Goal: Information Seeking & Learning: Learn about a topic

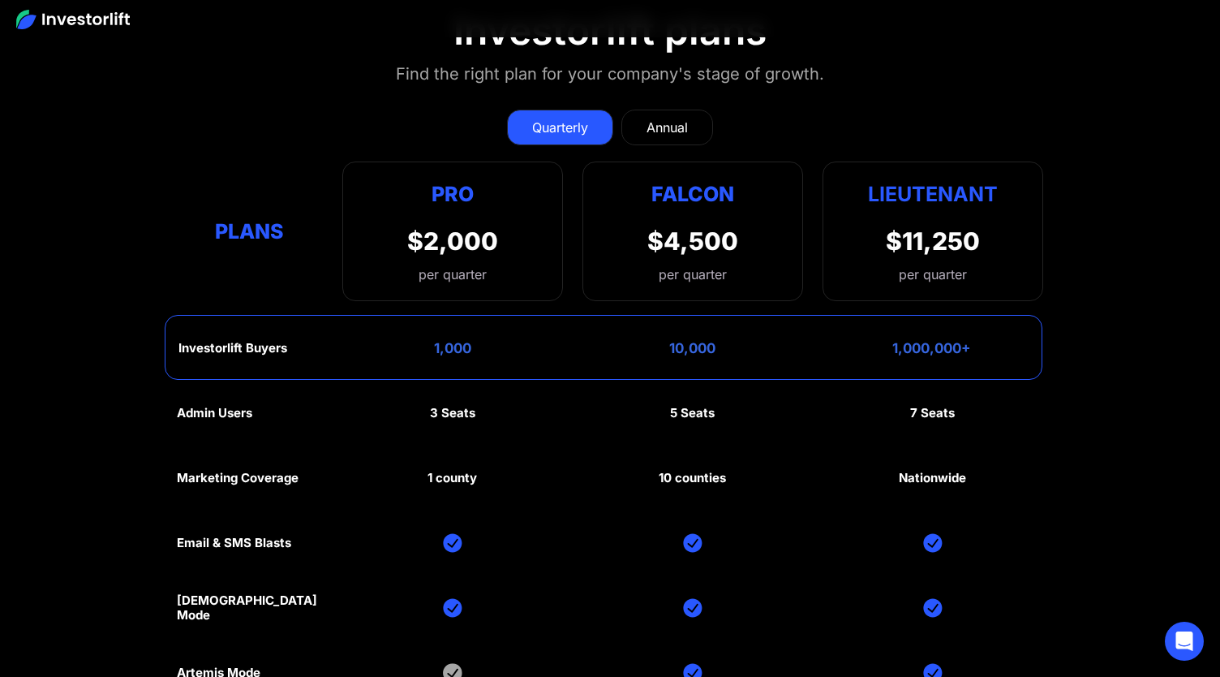
scroll to position [7296, 0]
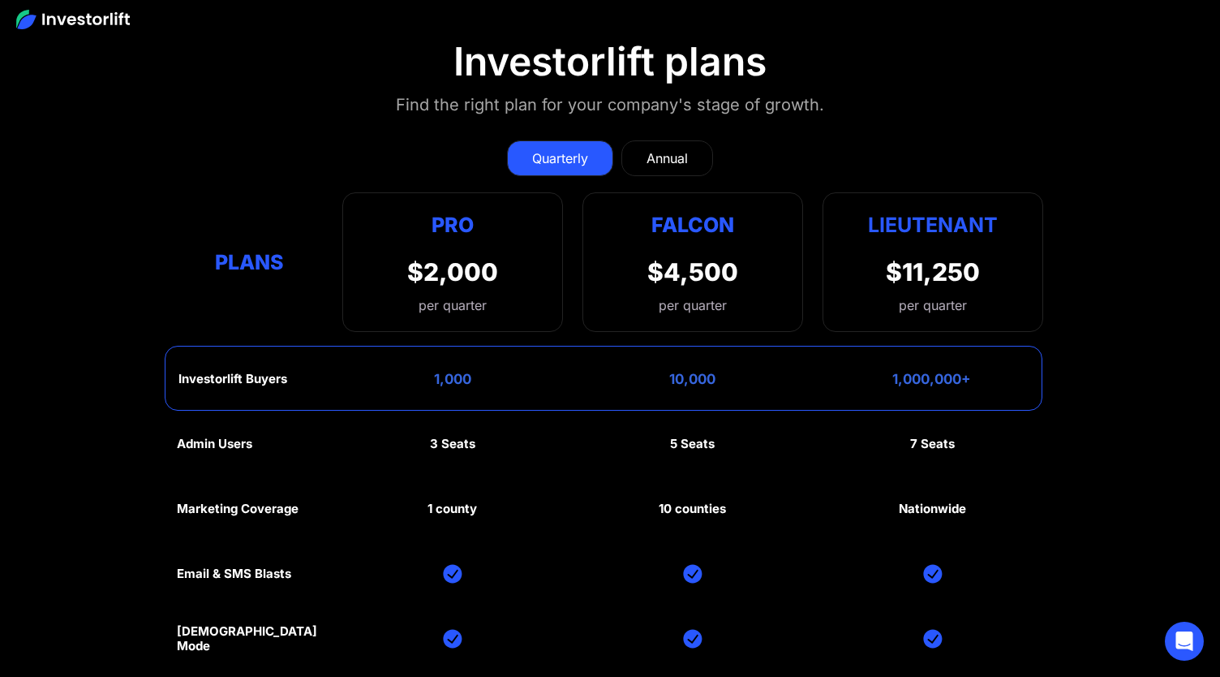
click at [648, 168] on link "Annual" at bounding box center [668, 158] width 92 height 36
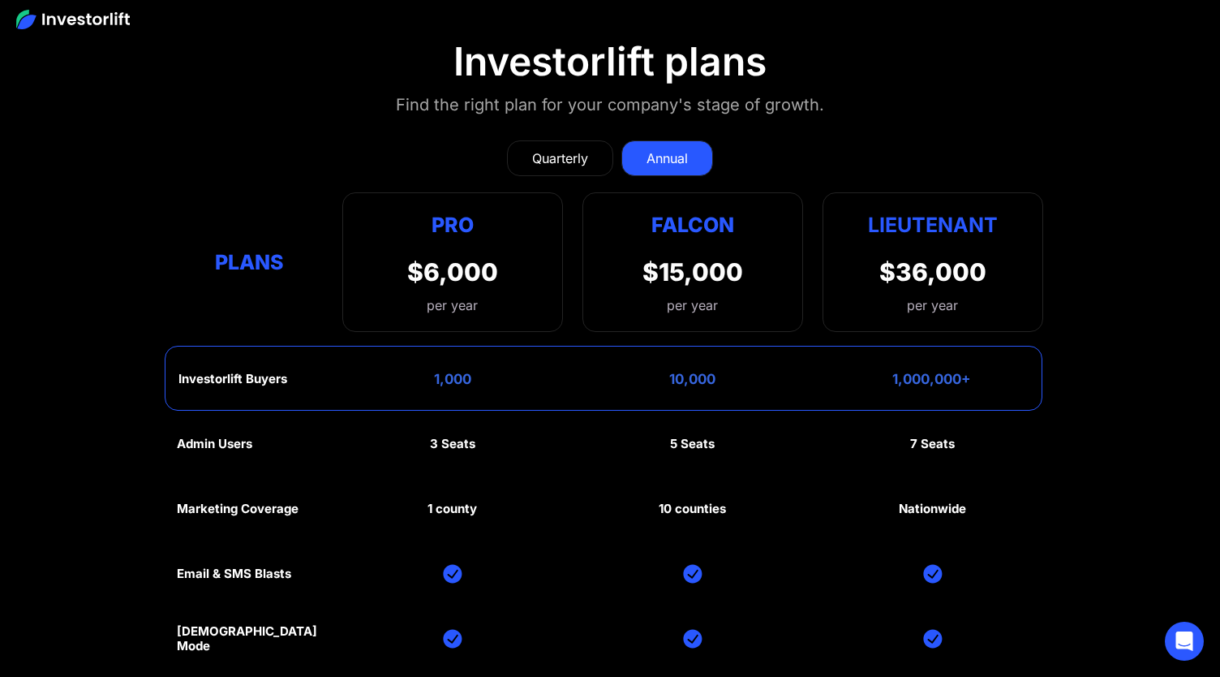
scroll to position [7306, 0]
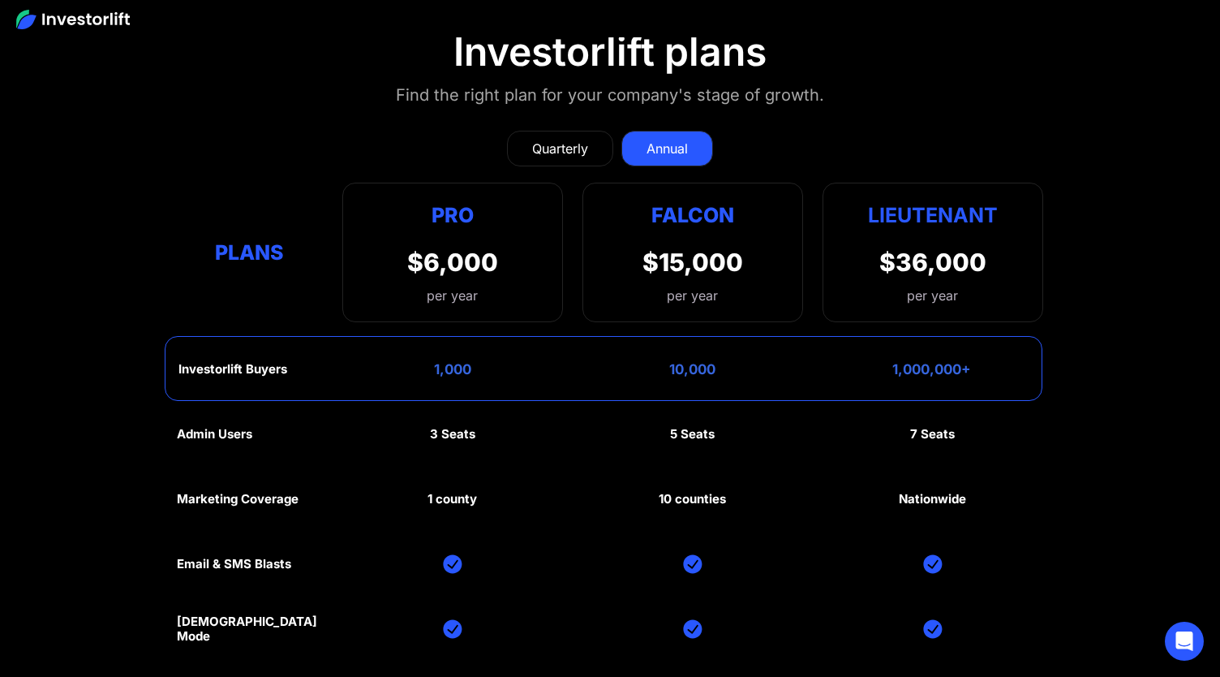
click at [579, 162] on div "Quarterly Annual Plans Pro $2,000 per quarter Pro Falcon Ltnt. Users 3 10 Unltd…" at bounding box center [610, 218] width 867 height 208
click at [571, 154] on link "Quarterly" at bounding box center [560, 149] width 106 height 36
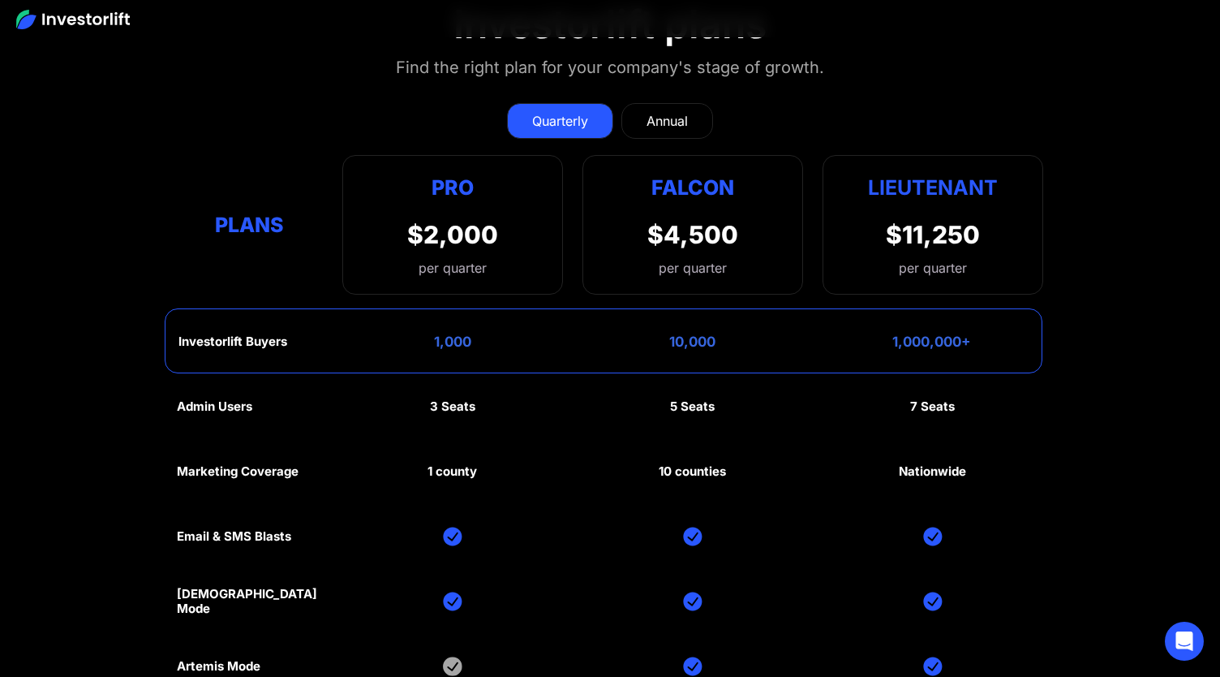
scroll to position [7332, 0]
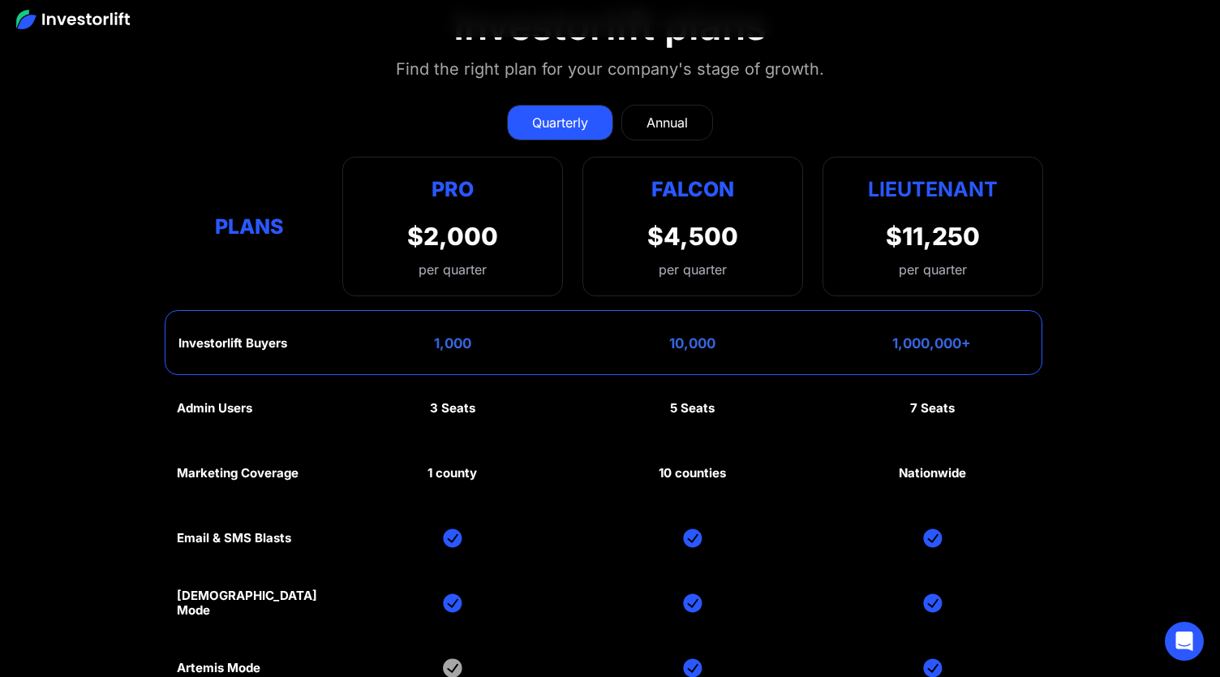
click at [654, 143] on div "Quarterly Annual Plans Pro $2,000 per quarter Pro Falcon Ltnt. Users 3 10 Unltd…" at bounding box center [610, 192] width 867 height 208
click at [646, 127] on link "Annual" at bounding box center [668, 123] width 92 height 36
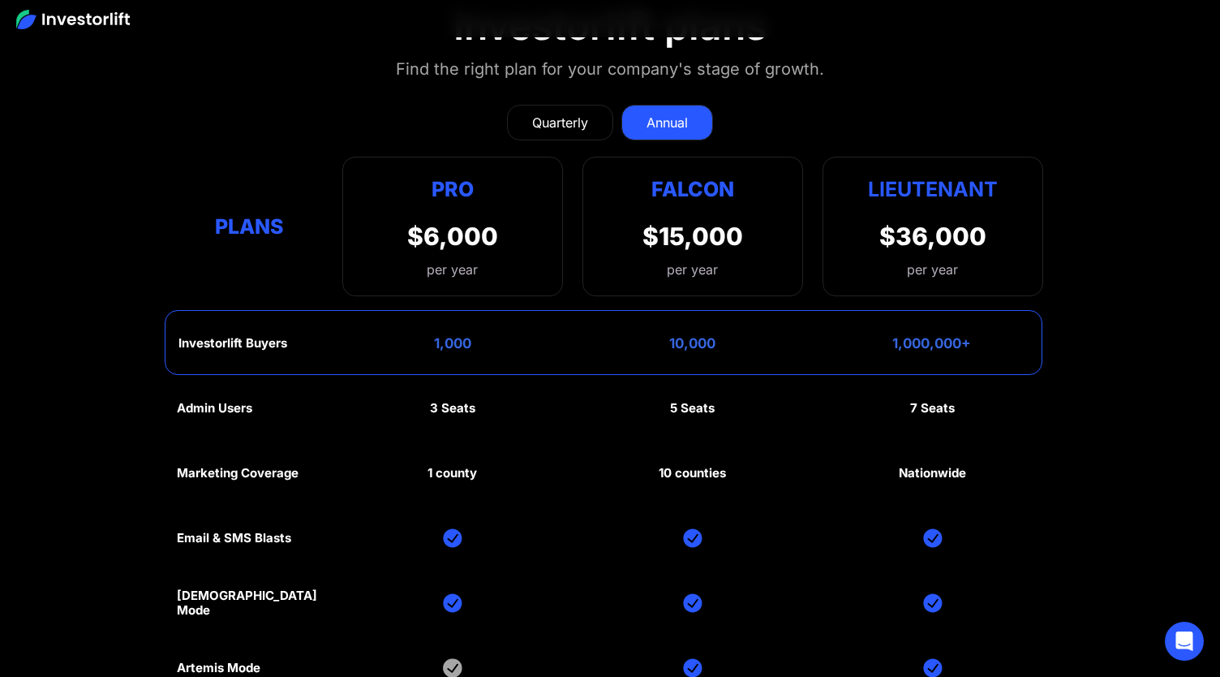
click at [570, 128] on link "Quarterly" at bounding box center [560, 123] width 106 height 36
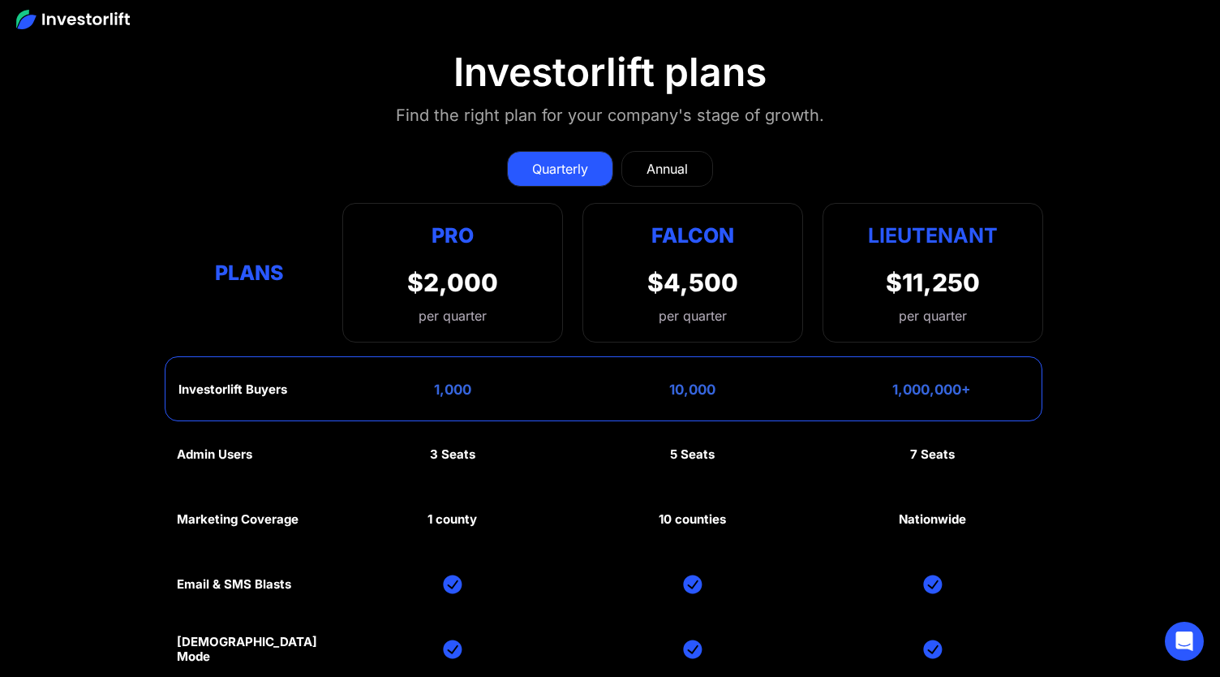
scroll to position [7285, 0]
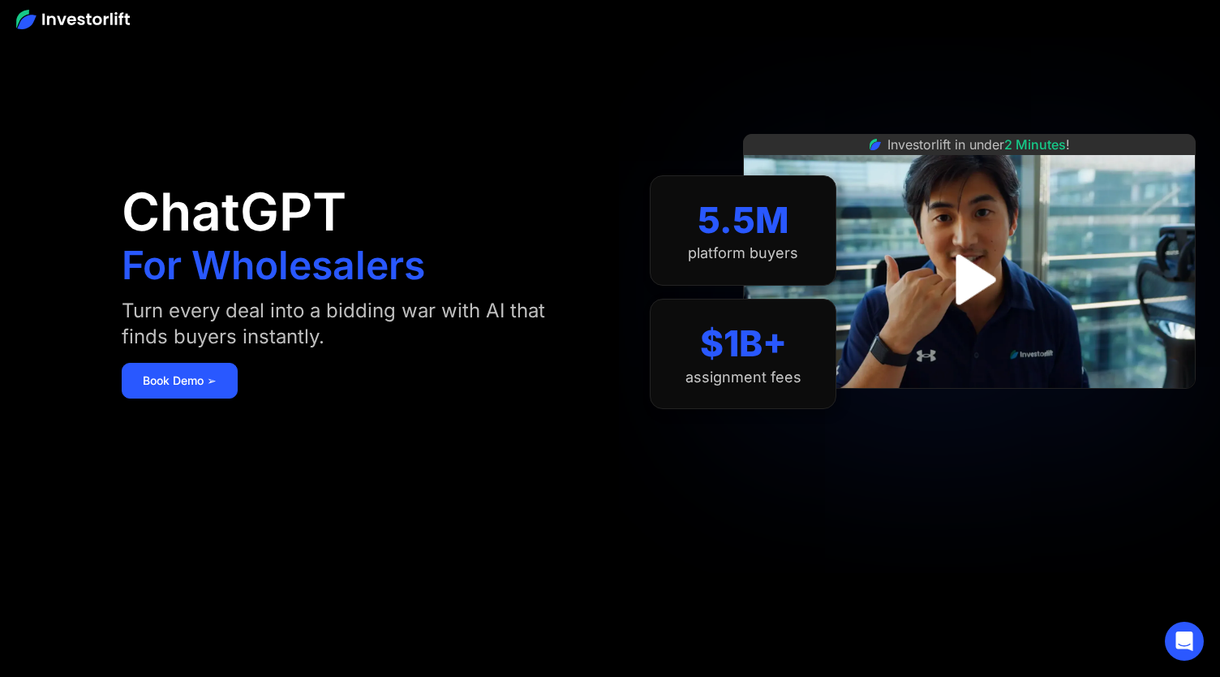
scroll to position [48, 0]
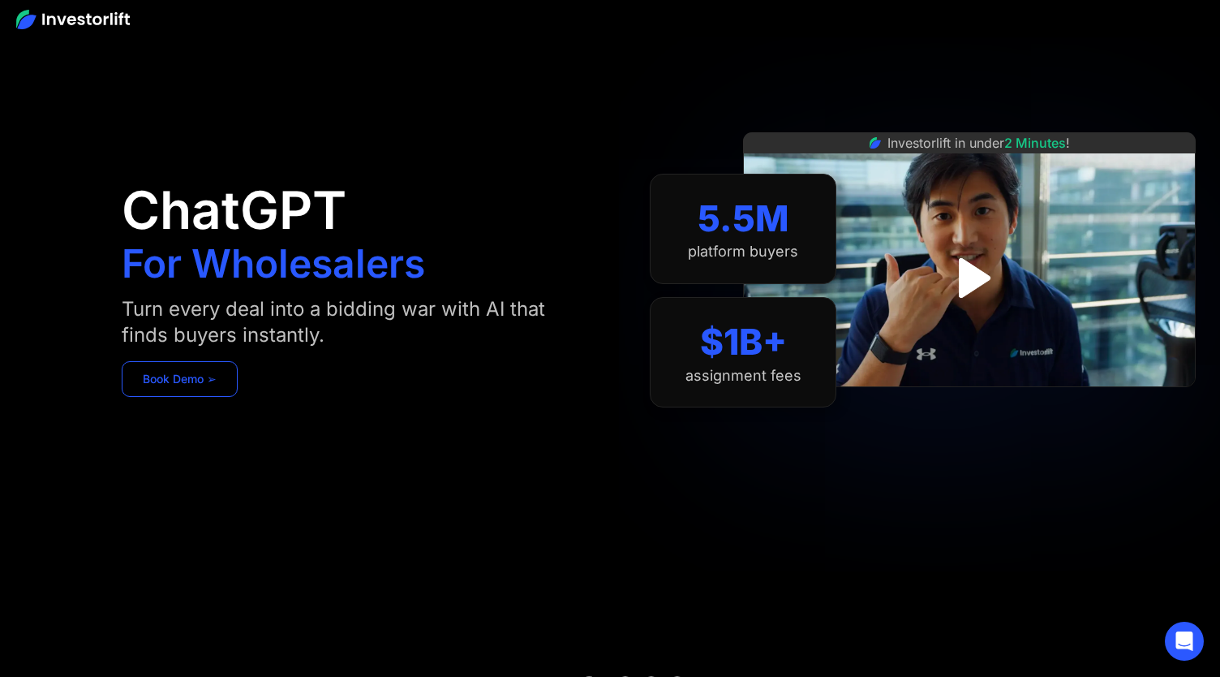
click at [170, 391] on link "Book Demo ➢" at bounding box center [180, 379] width 116 height 36
